Goal: Task Accomplishment & Management: Manage account settings

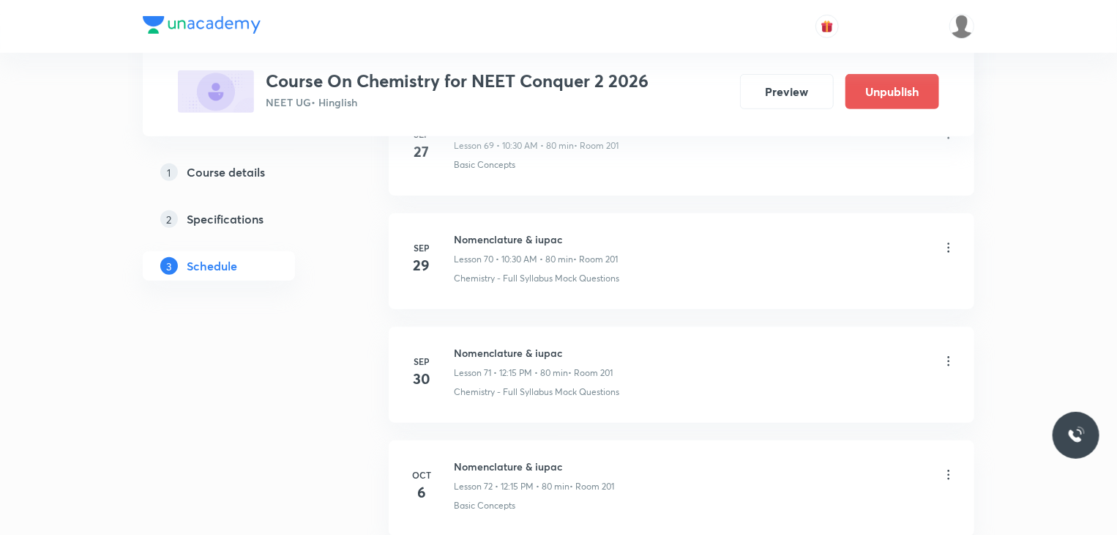
scroll to position [9355, 0]
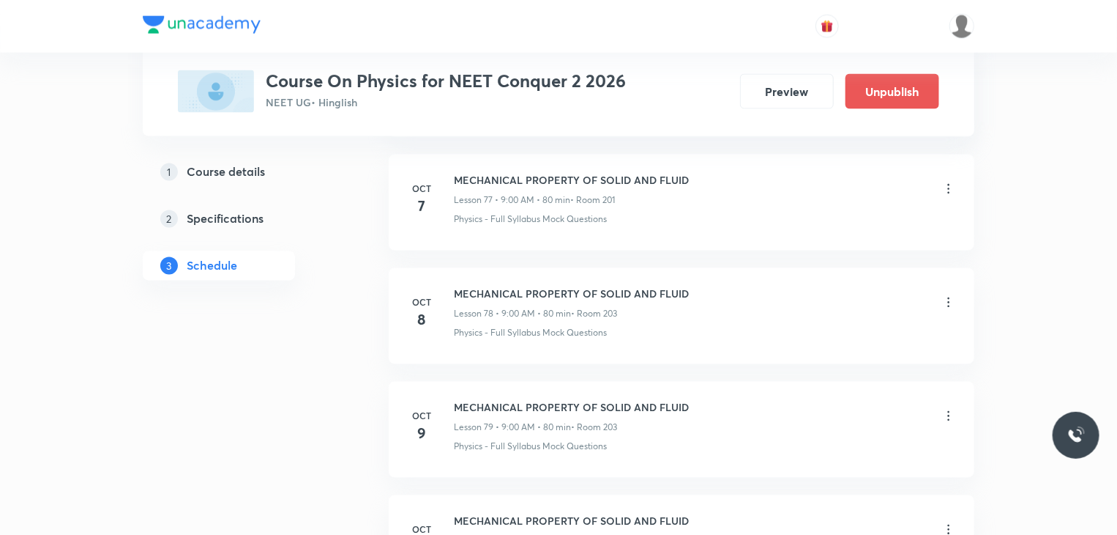
scroll to position [9900, 0]
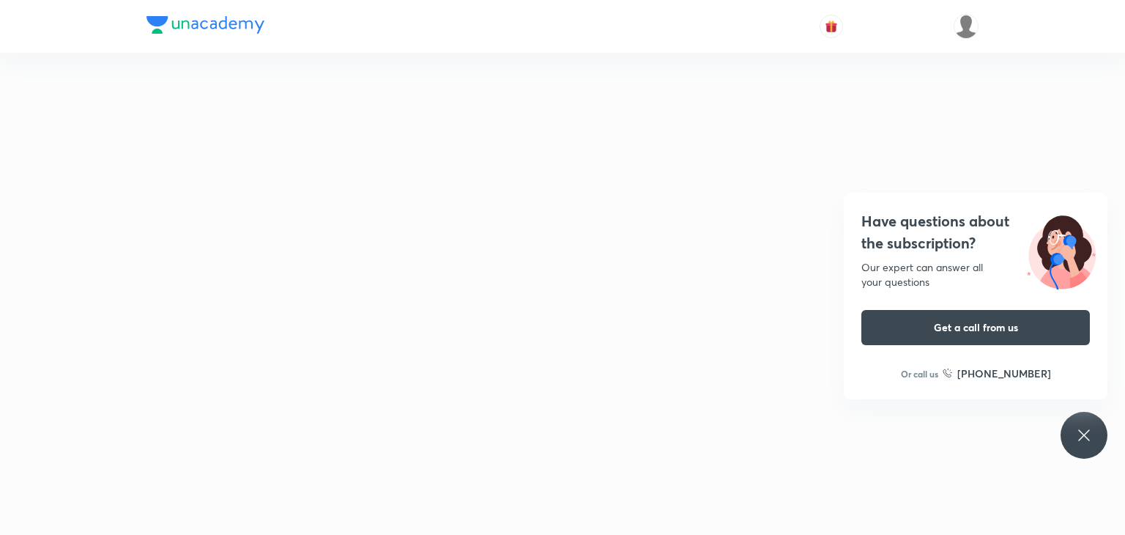
click at [1078, 424] on div "Have questions about the subscription? Our expert can answer all your questions…" at bounding box center [1083, 435] width 47 height 47
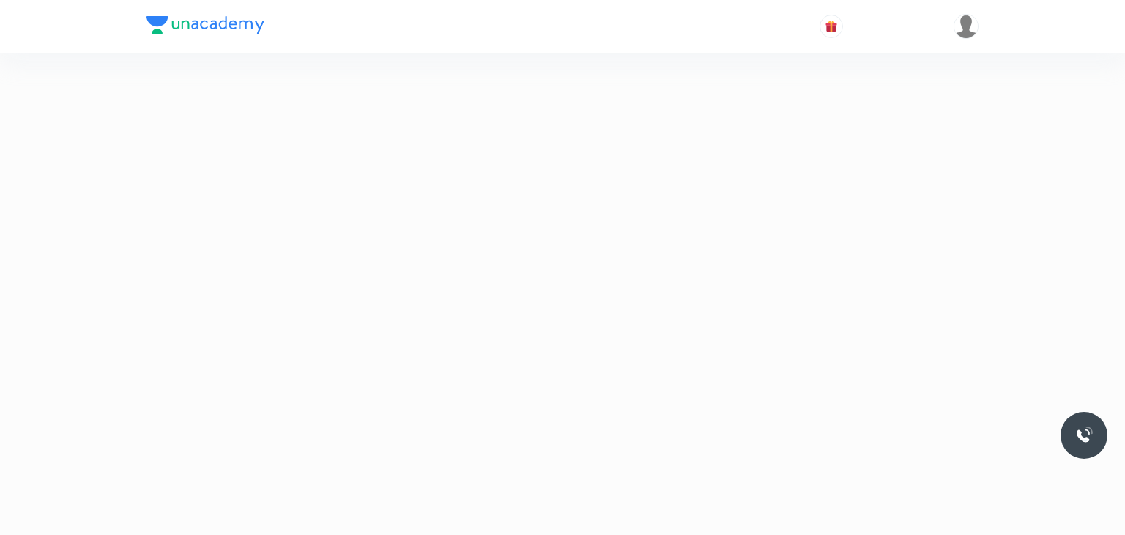
click at [740, 329] on div at bounding box center [562, 319] width 1125 height 26
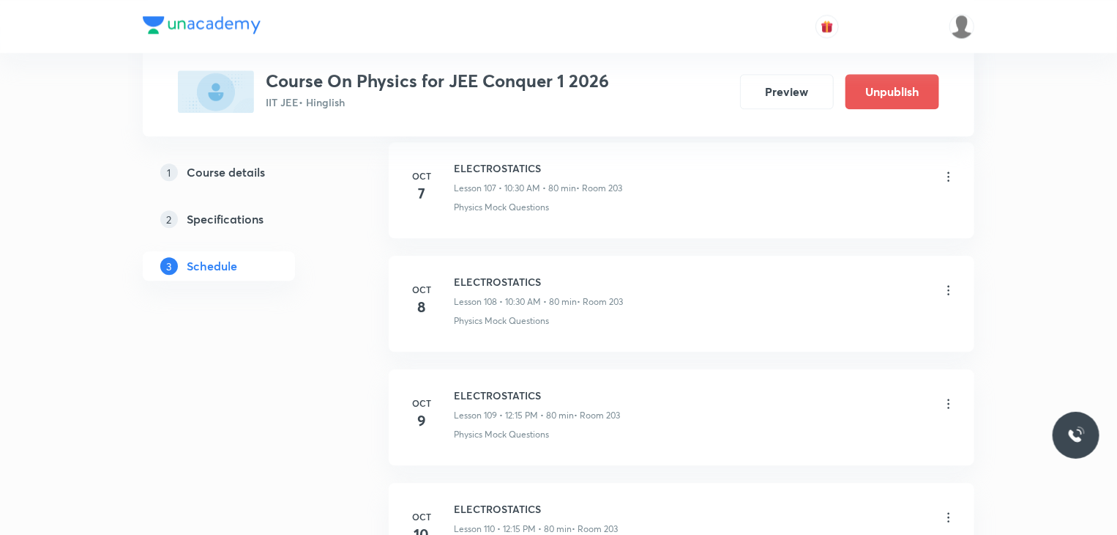
scroll to position [13045, 0]
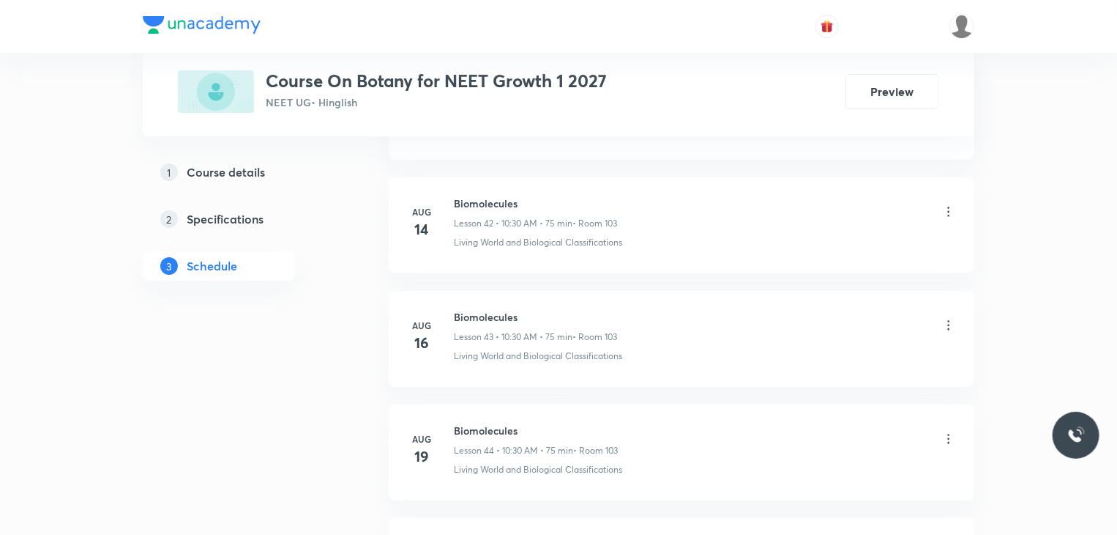
scroll to position [5826, 0]
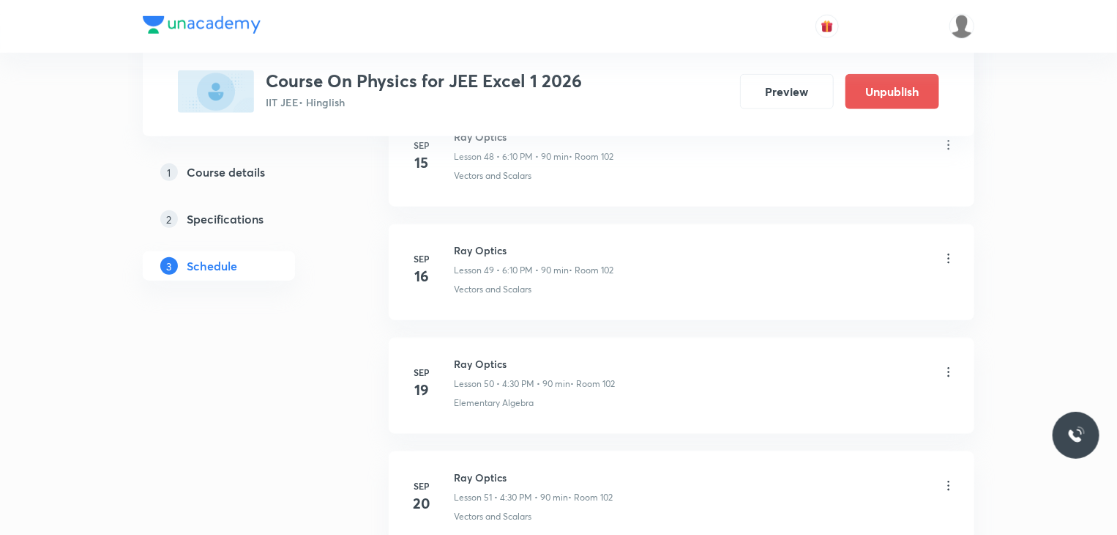
scroll to position [6260, 0]
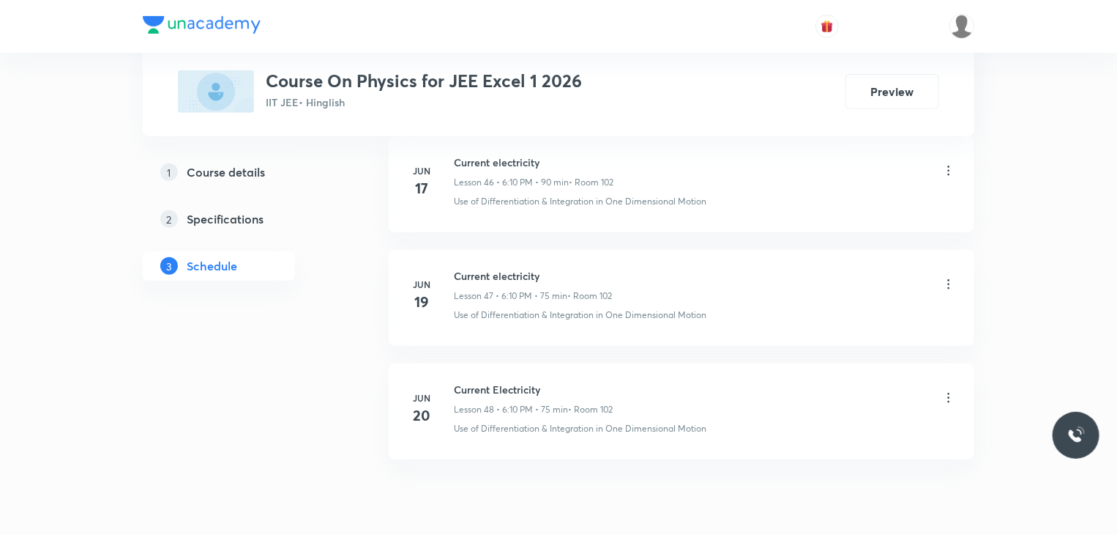
scroll to position [6072, 0]
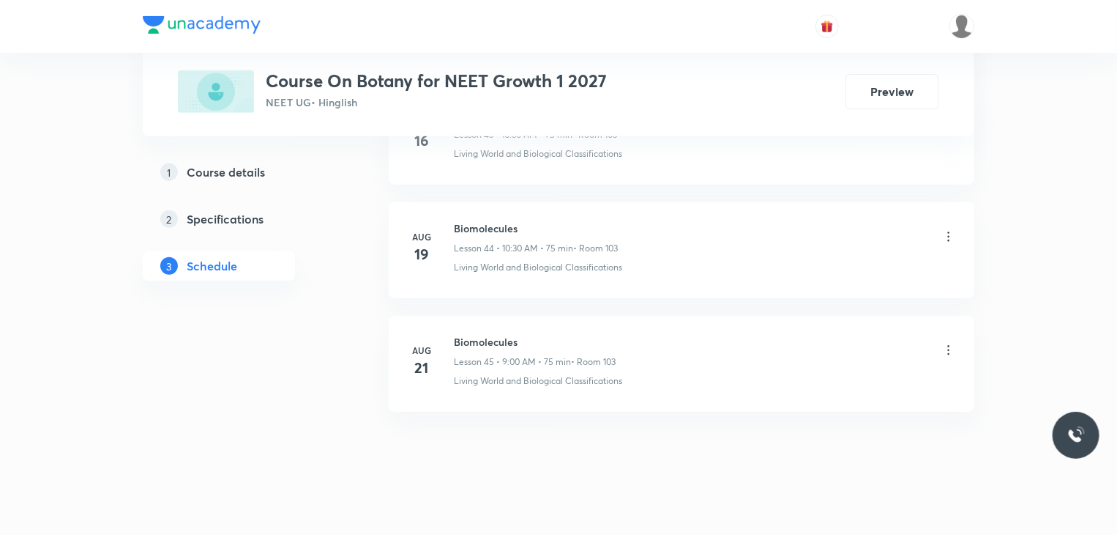
scroll to position [5825, 0]
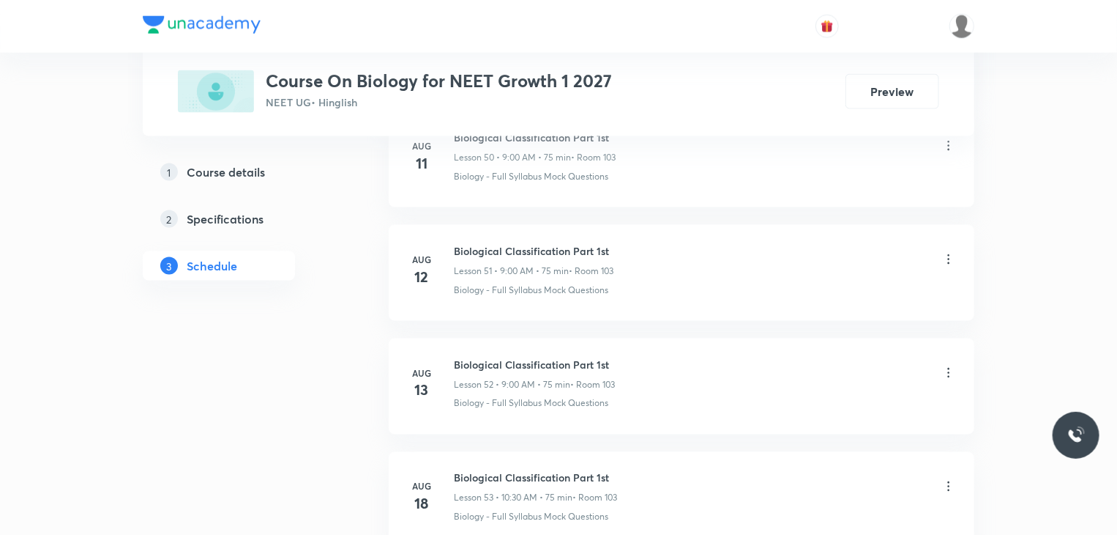
scroll to position [6845, 0]
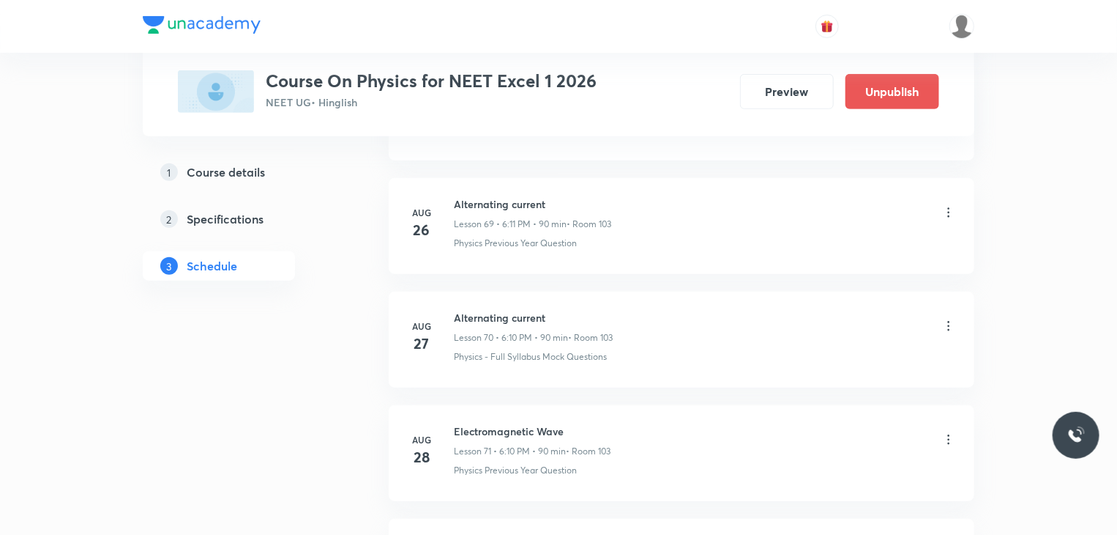
scroll to position [8686, 0]
